Goal: Task Accomplishment & Management: Use online tool/utility

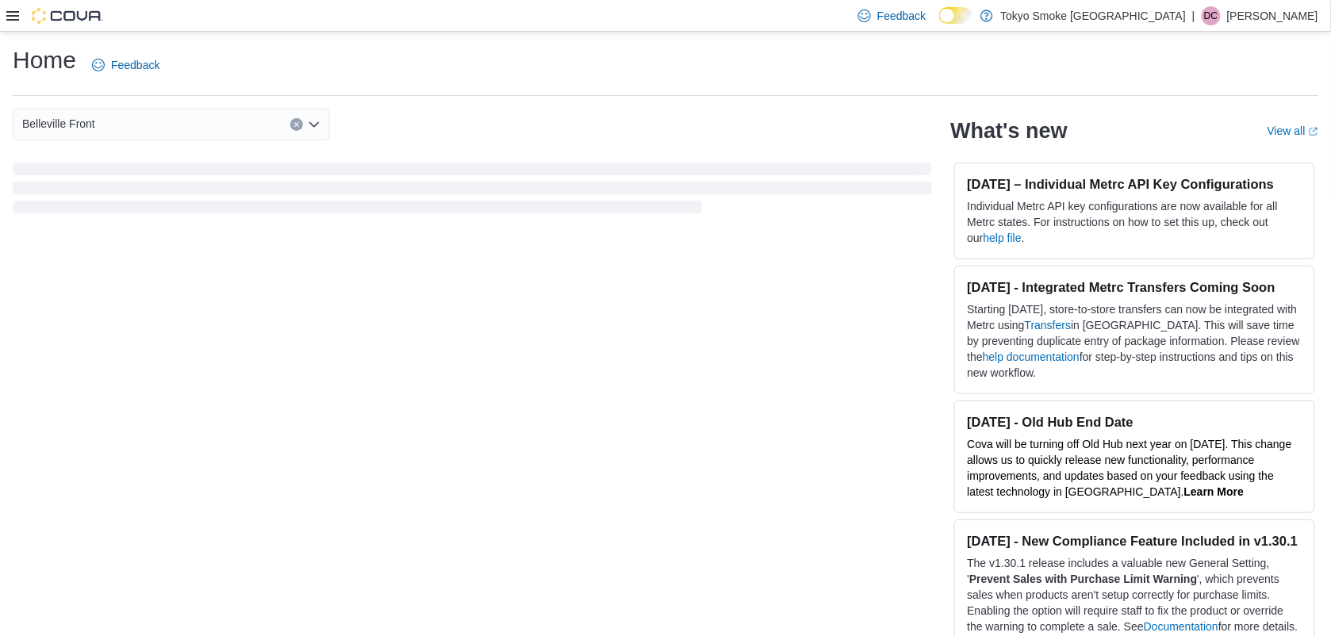
click at [9, 17] on icon at bounding box center [12, 16] width 13 height 13
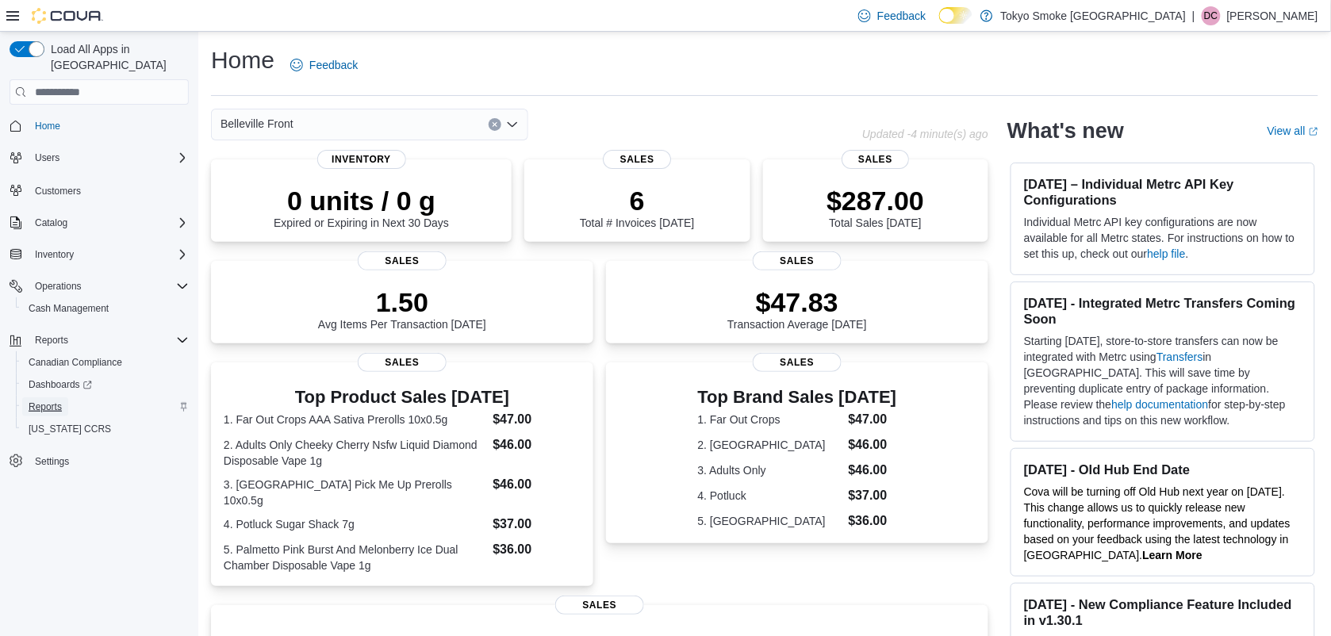
click at [37, 397] on span "Reports" at bounding box center [45, 406] width 33 height 19
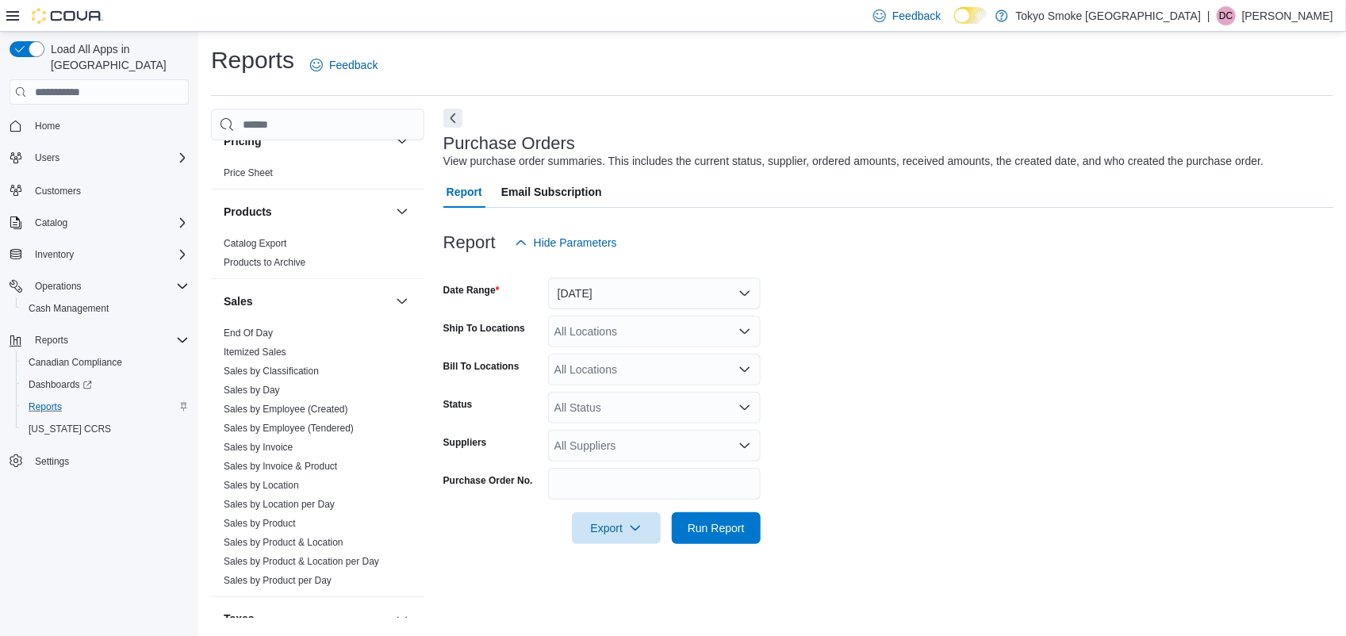
scroll to position [892, 0]
click at [346, 421] on link "Sales by Employee (Tendered)" at bounding box center [289, 426] width 130 height 11
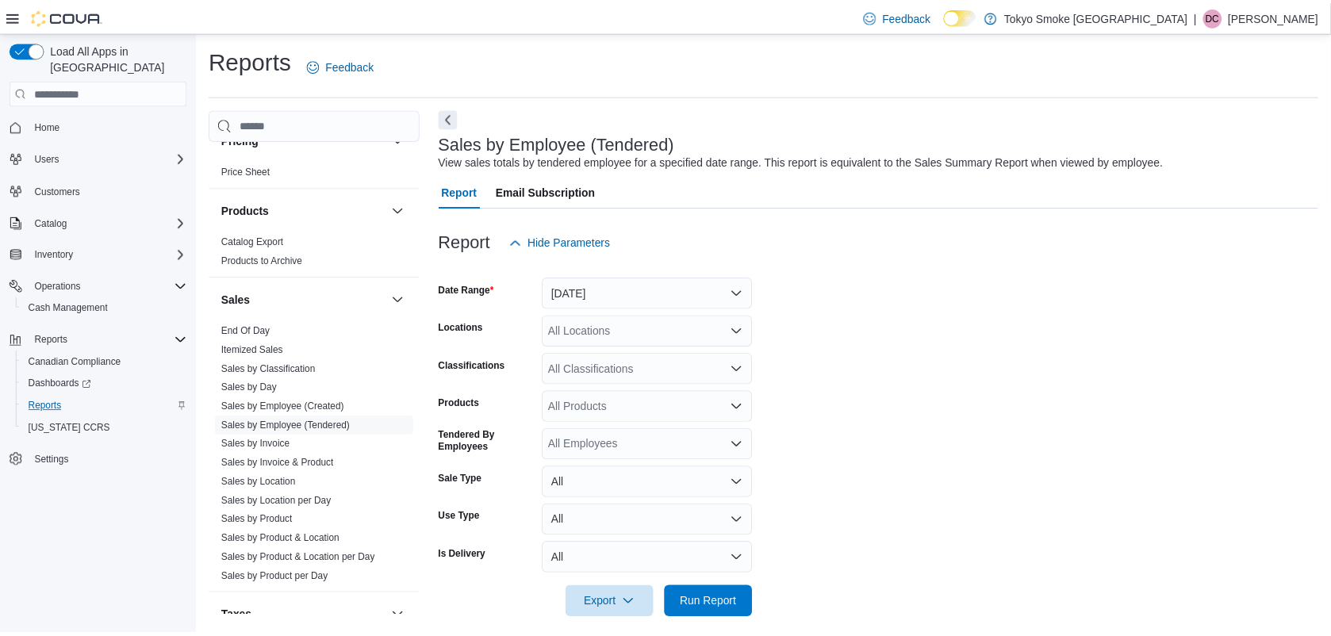
scroll to position [14, 0]
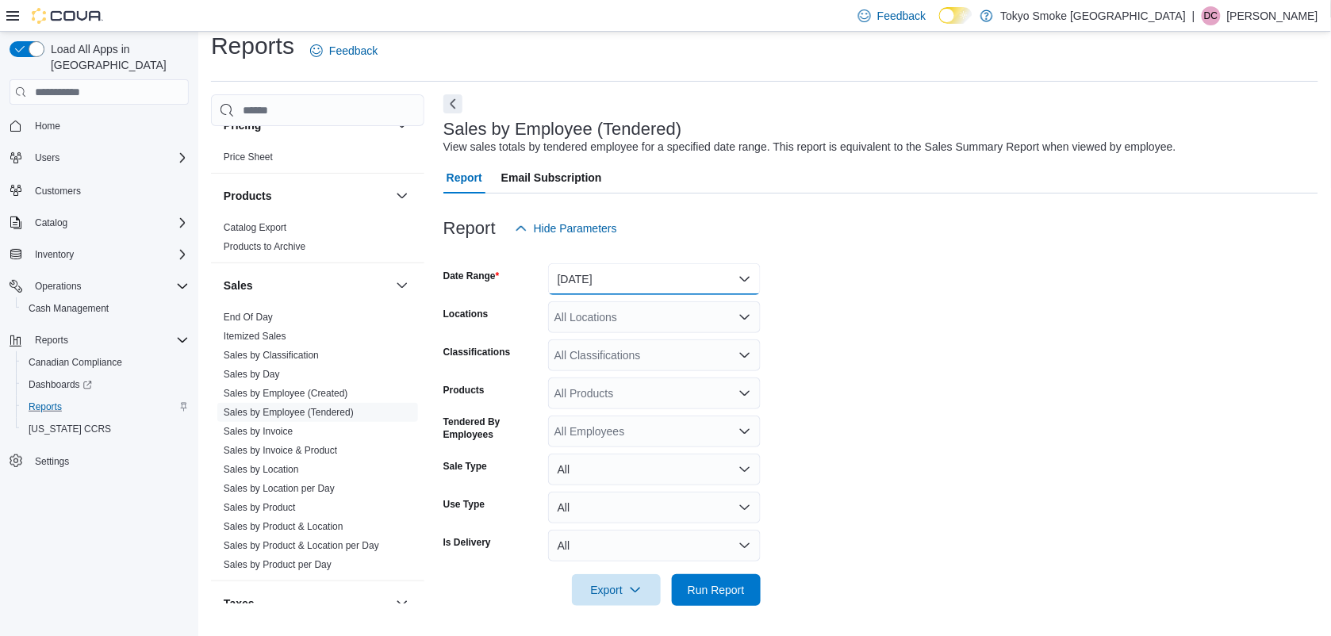
click at [649, 278] on button "[DATE]" at bounding box center [654, 279] width 213 height 32
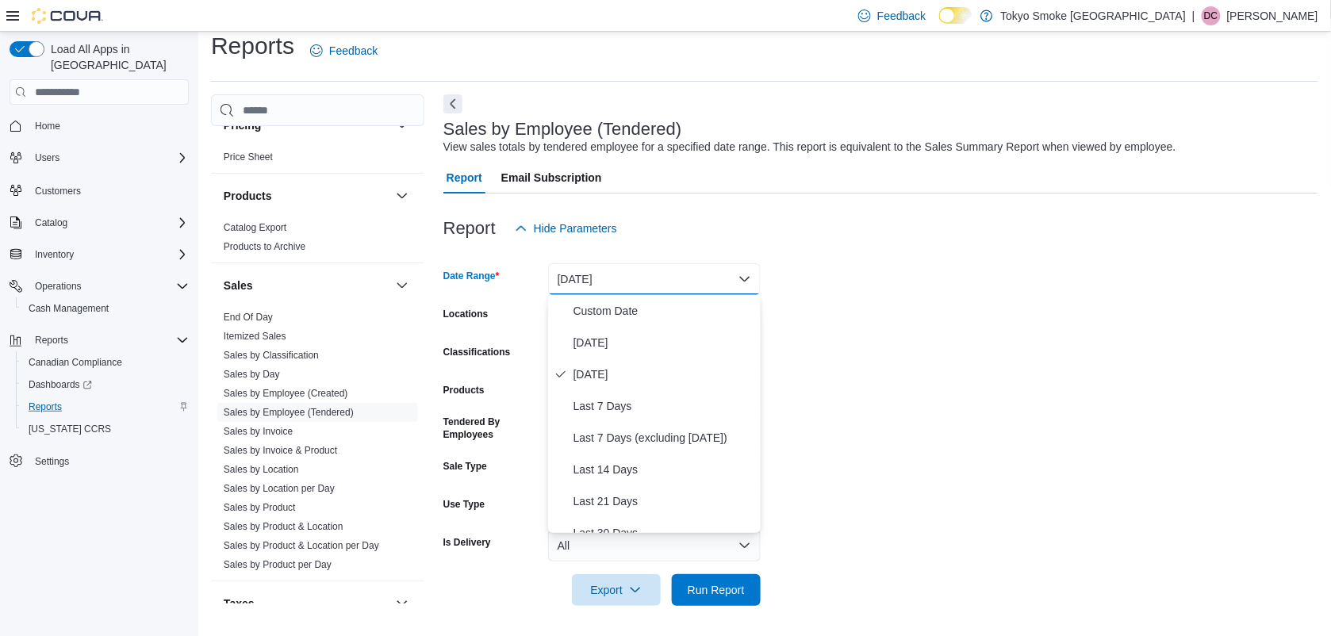
click at [597, 373] on span "[DATE]" at bounding box center [663, 374] width 181 height 19
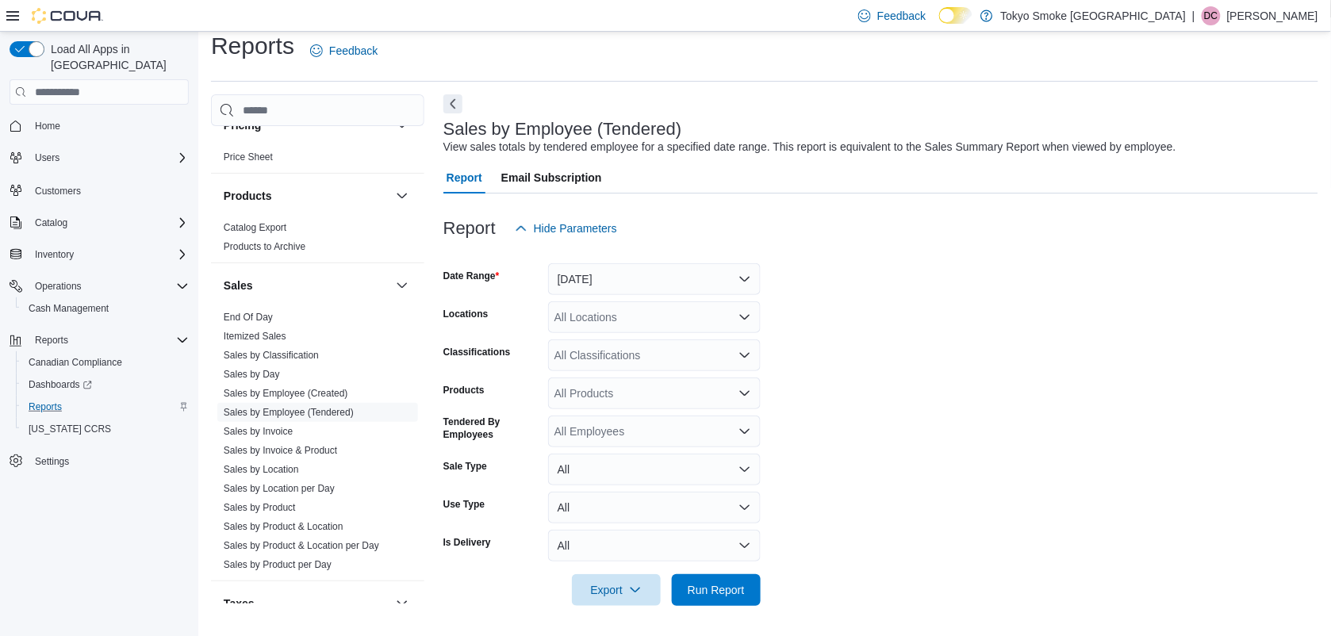
click at [953, 362] on form "Date Range [DATE] Locations All Locations Classifications All Classifications P…" at bounding box center [880, 425] width 875 height 362
click at [603, 324] on div "All Locations" at bounding box center [654, 317] width 213 height 32
type input "***"
click at [644, 336] on span "Belleville Front" at bounding box center [626, 344] width 73 height 16
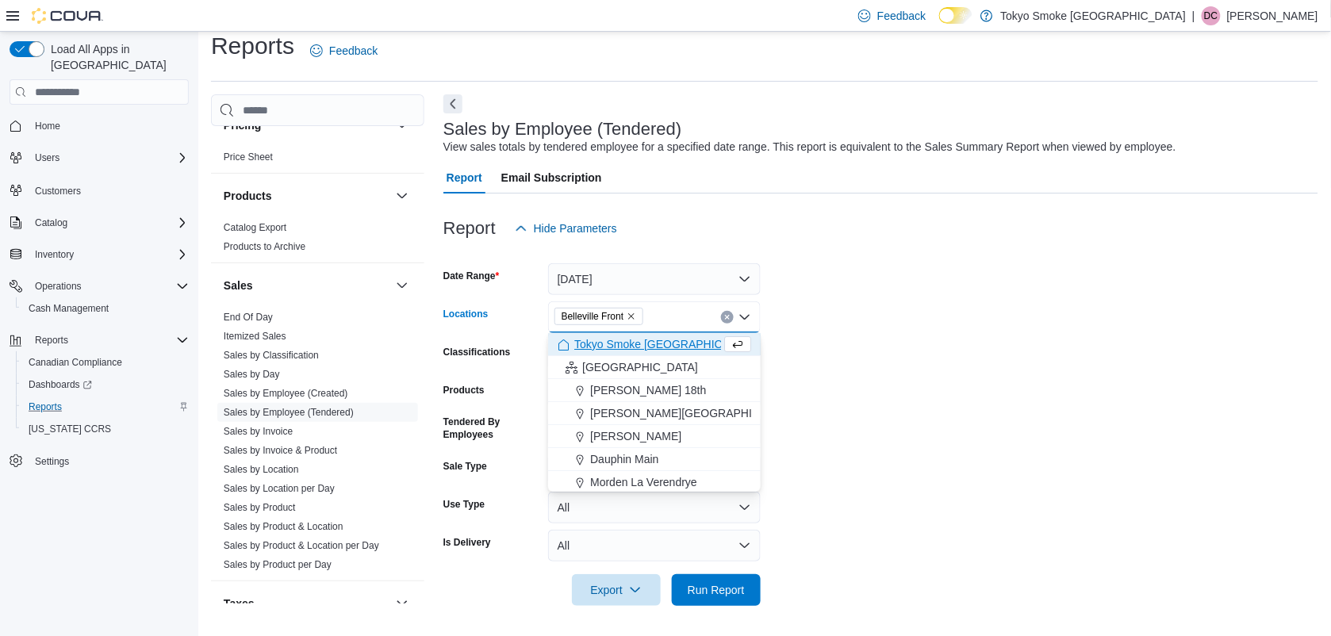
click at [1047, 358] on form "Date Range [DATE] Locations [GEOGRAPHIC_DATA] Front Combo box. Selected. [GEOGR…" at bounding box center [880, 425] width 875 height 362
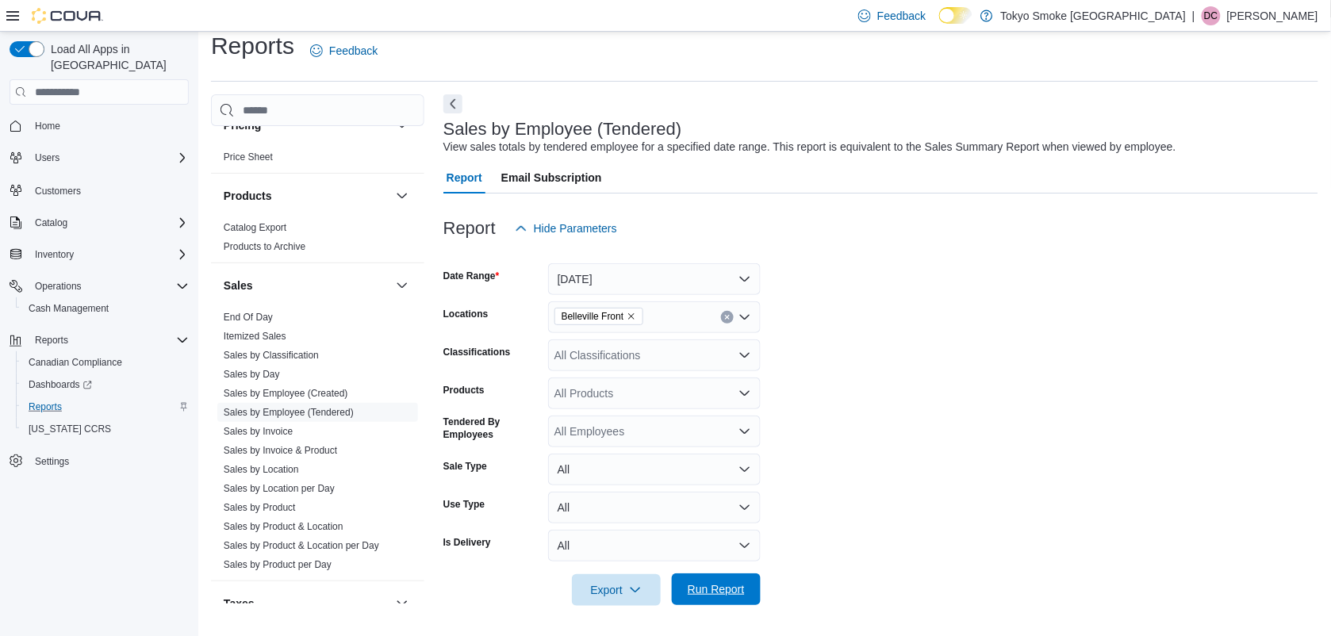
click at [716, 588] on span "Run Report" at bounding box center [716, 589] width 57 height 16
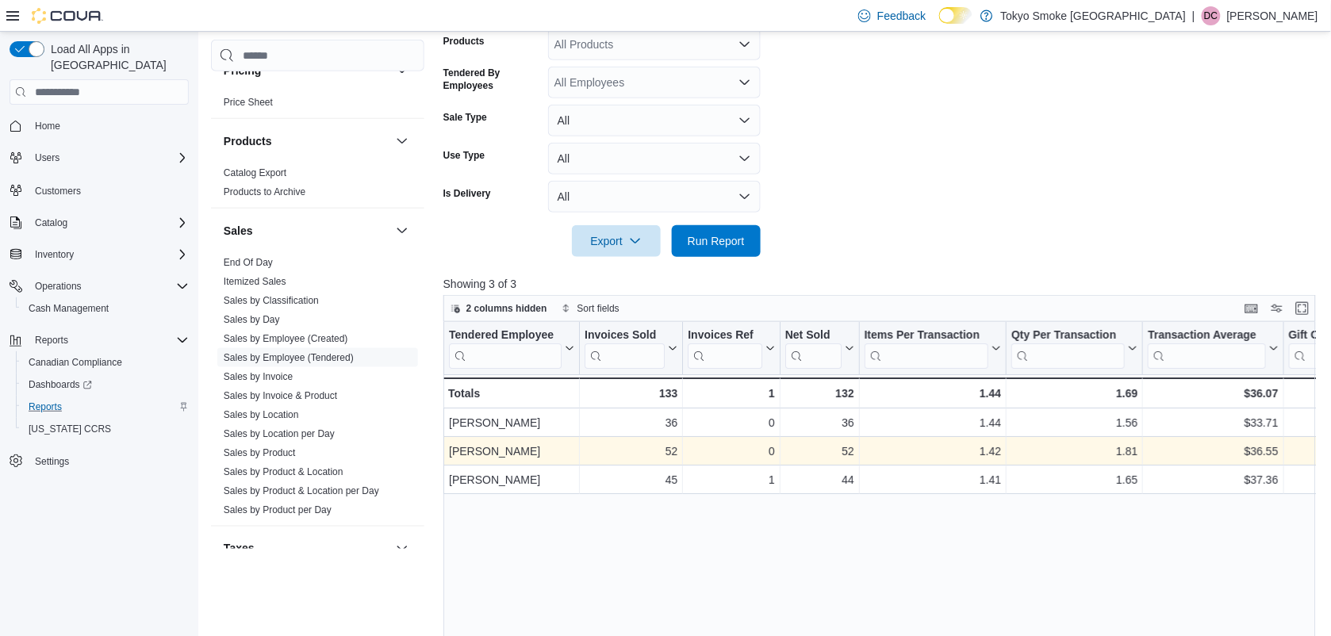
scroll to position [411, 0]
